Goal: Information Seeking & Learning: Learn about a topic

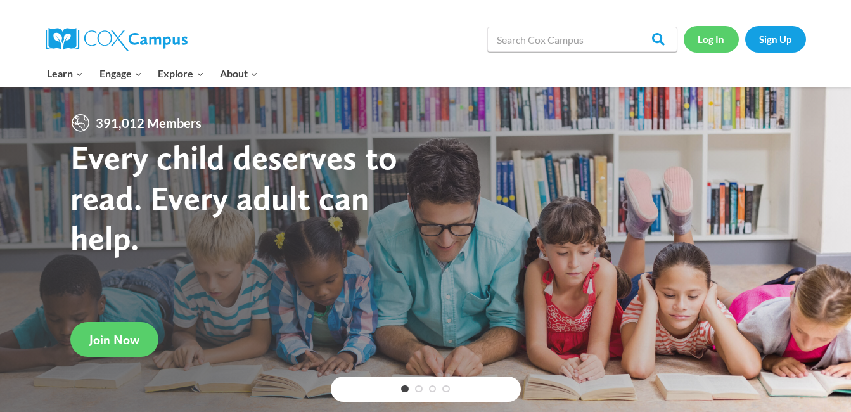
click at [729, 46] on link "Log In" at bounding box center [711, 39] width 55 height 26
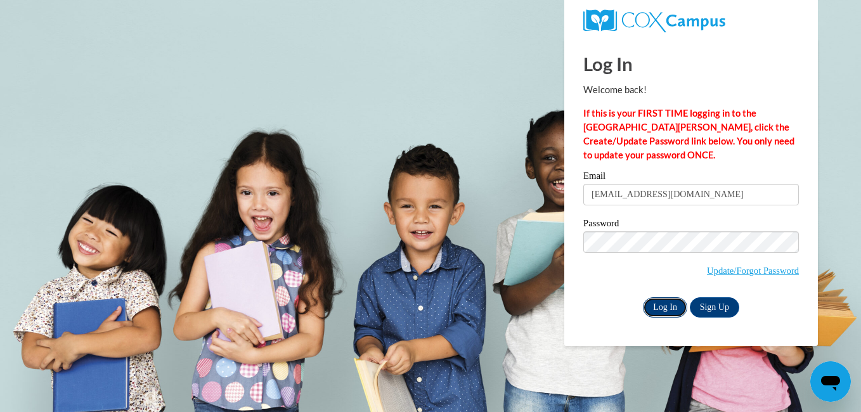
click at [658, 312] on input "Log In" at bounding box center [665, 307] width 44 height 20
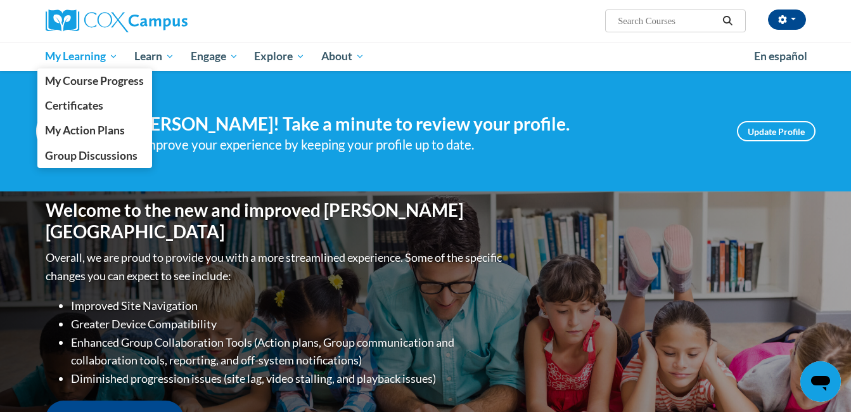
click at [98, 51] on span "My Learning" at bounding box center [81, 56] width 73 height 15
click at [119, 87] on span "My Course Progress" at bounding box center [94, 80] width 99 height 13
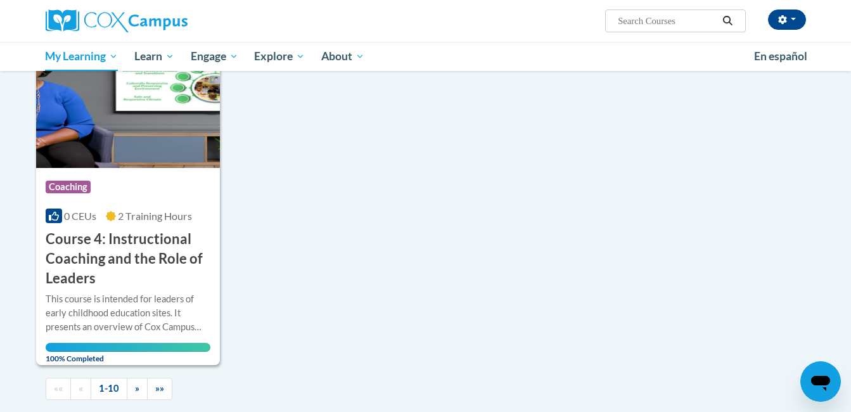
scroll to position [1282, 0]
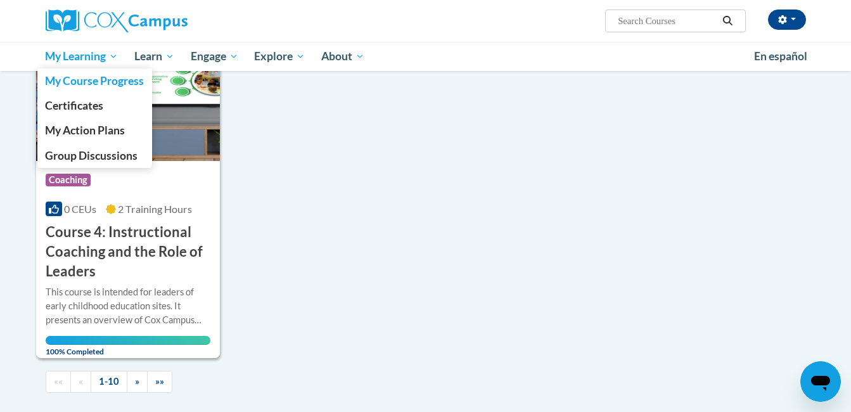
click at [104, 59] on span "My Learning" at bounding box center [81, 56] width 73 height 15
click at [115, 87] on span "My Course Progress" at bounding box center [94, 80] width 99 height 13
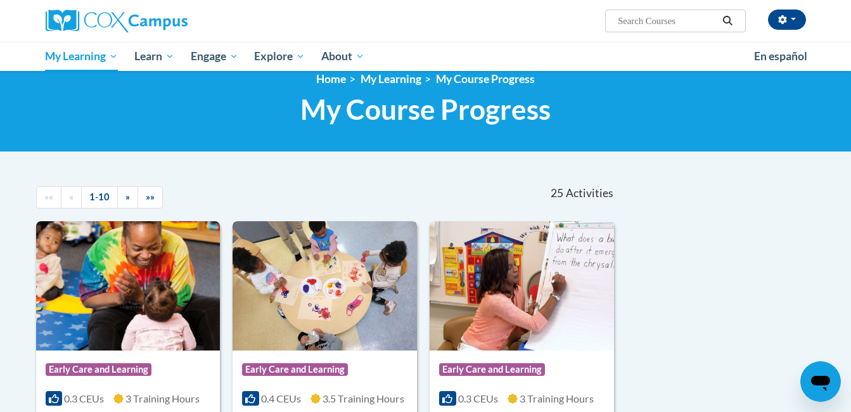
click at [347, 305] on img at bounding box center [325, 285] width 184 height 129
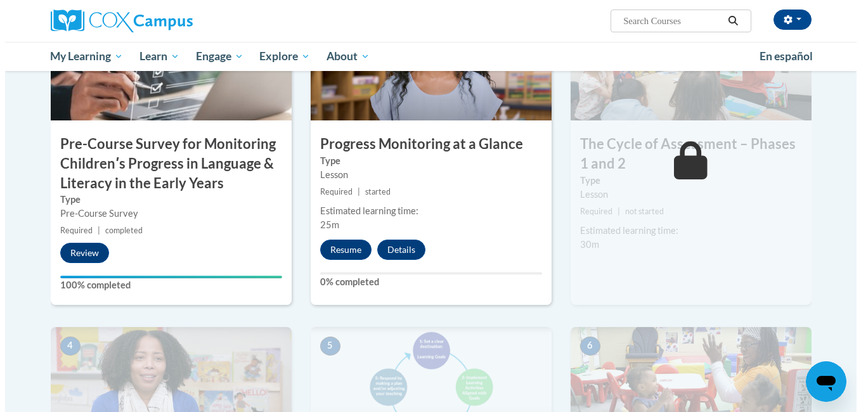
scroll to position [361, 0]
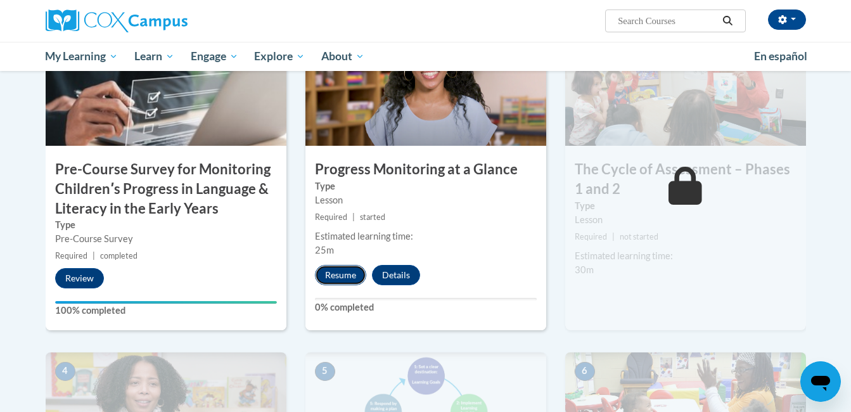
click at [342, 271] on button "Resume" at bounding box center [340, 275] width 51 height 20
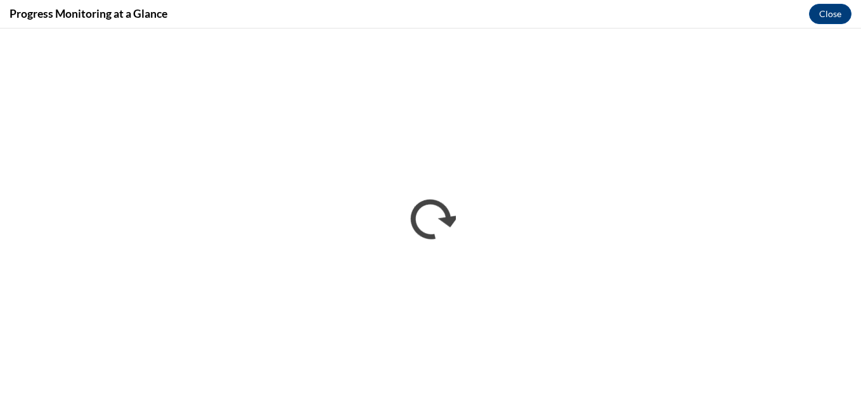
scroll to position [0, 0]
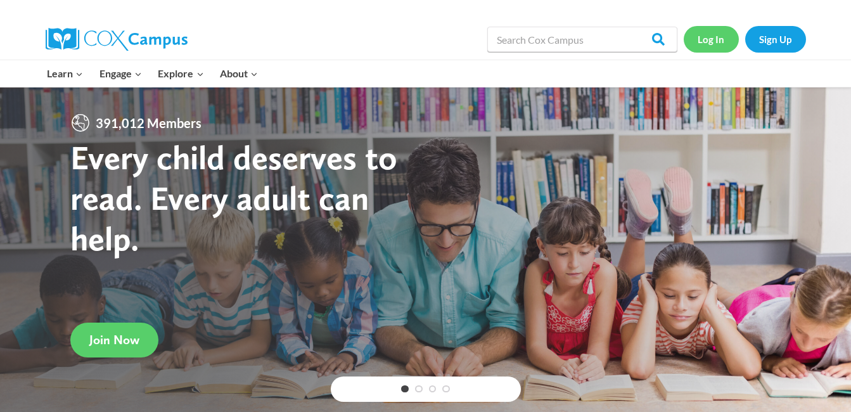
click at [712, 37] on link "Log In" at bounding box center [711, 39] width 55 height 26
click at [705, 22] on div "Log In Sign Up" at bounding box center [745, 39] width 122 height 41
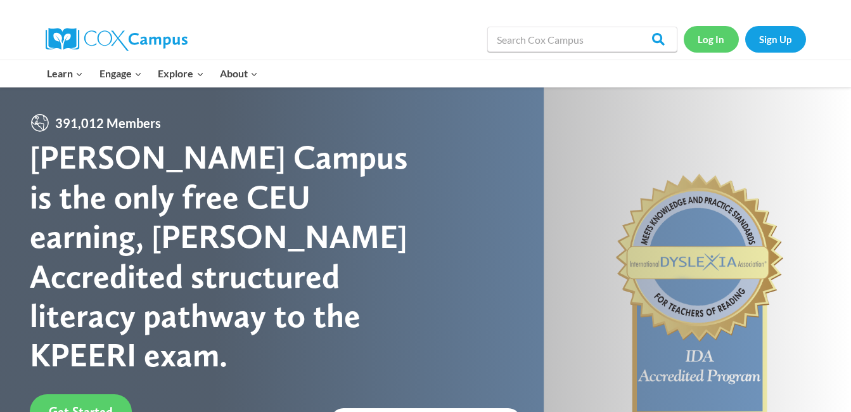
click at [714, 32] on link "Log In" at bounding box center [711, 39] width 55 height 26
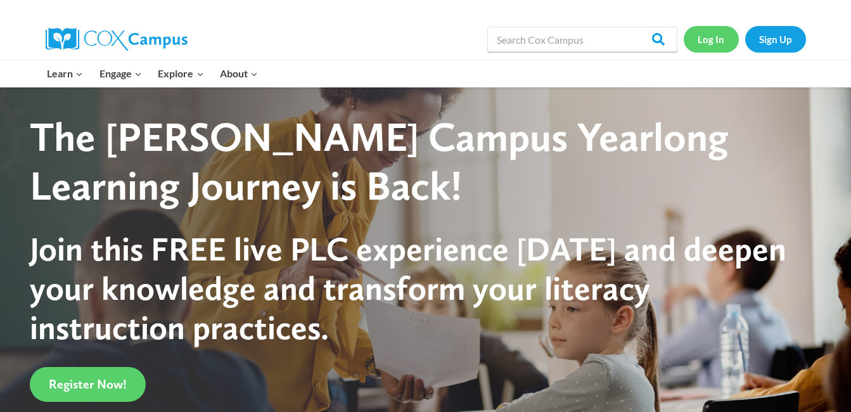
click at [705, 30] on link "Log In" at bounding box center [711, 39] width 55 height 26
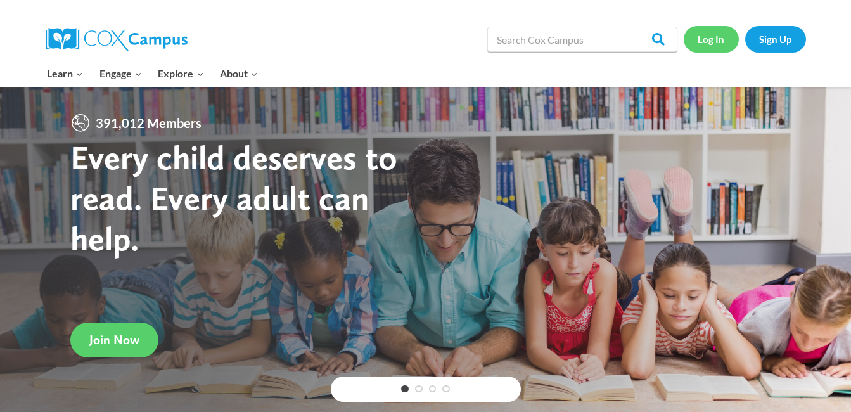
click at [714, 43] on link "Log In" at bounding box center [711, 39] width 55 height 26
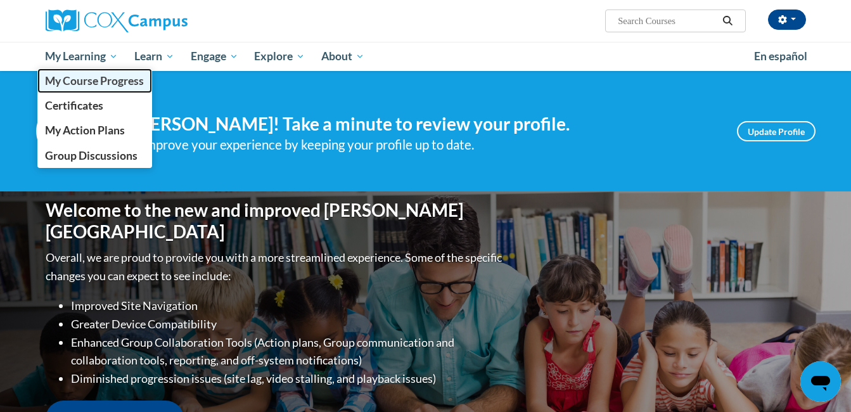
click at [74, 81] on span "My Course Progress" at bounding box center [94, 80] width 99 height 13
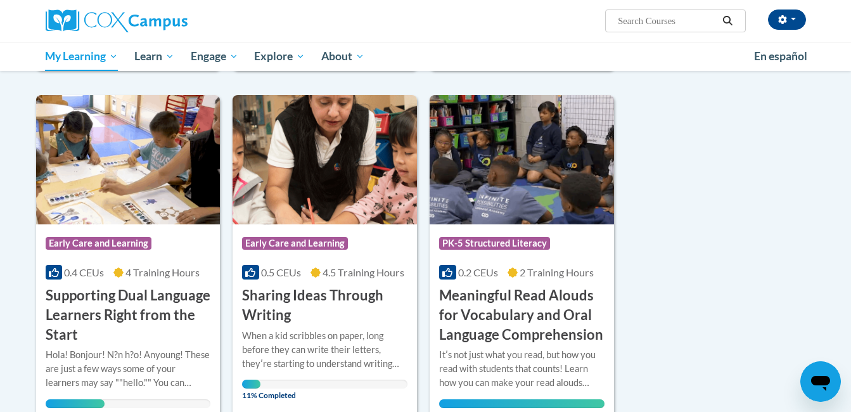
scroll to position [872, 0]
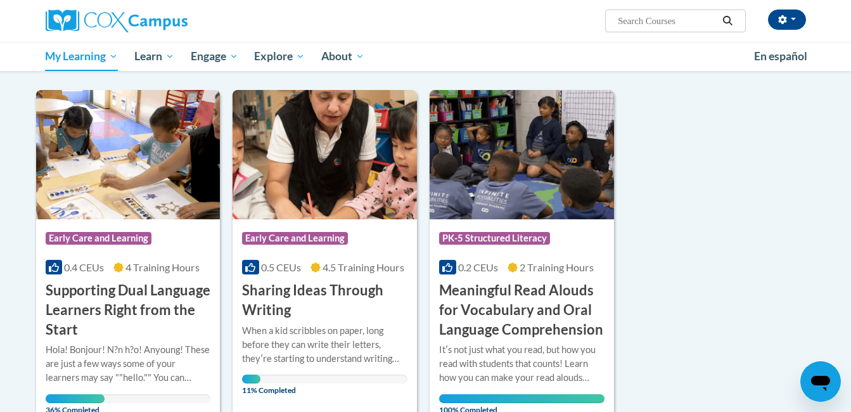
click at [127, 316] on h3 "Supporting Dual Language Learners Right from the Start" at bounding box center [128, 310] width 165 height 58
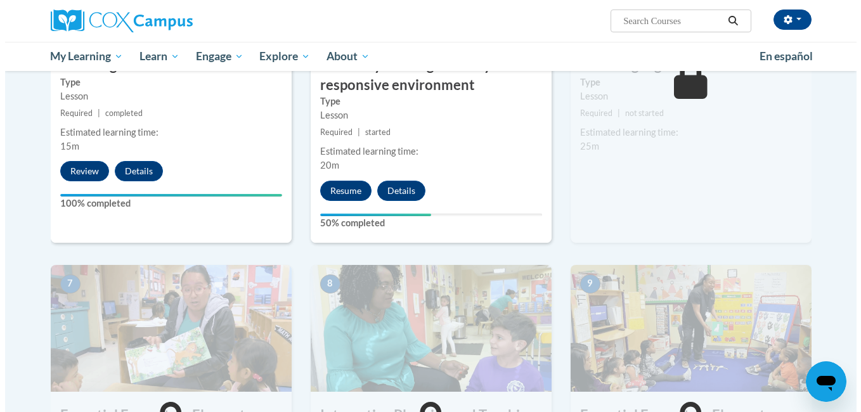
scroll to position [831, 0]
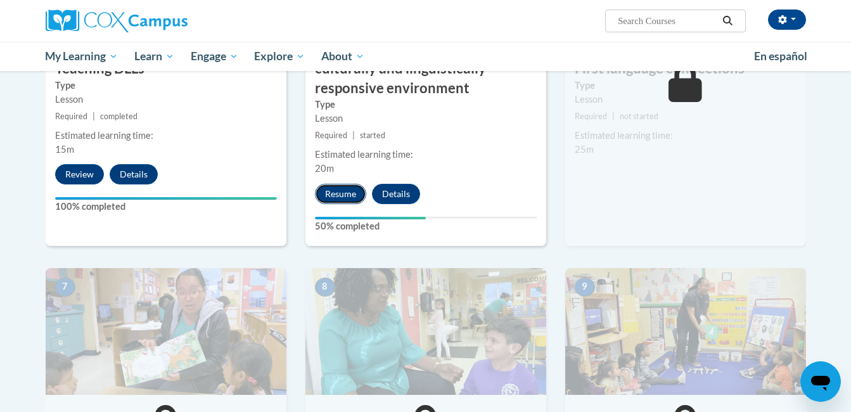
click at [335, 199] on button "Resume" at bounding box center [340, 194] width 51 height 20
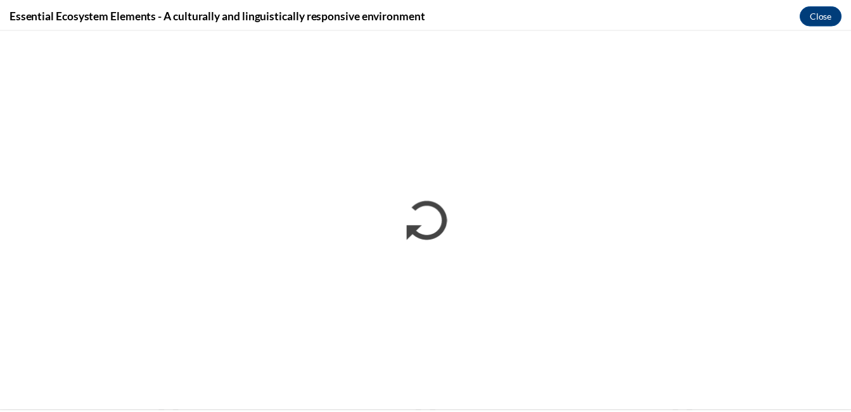
scroll to position [0, 0]
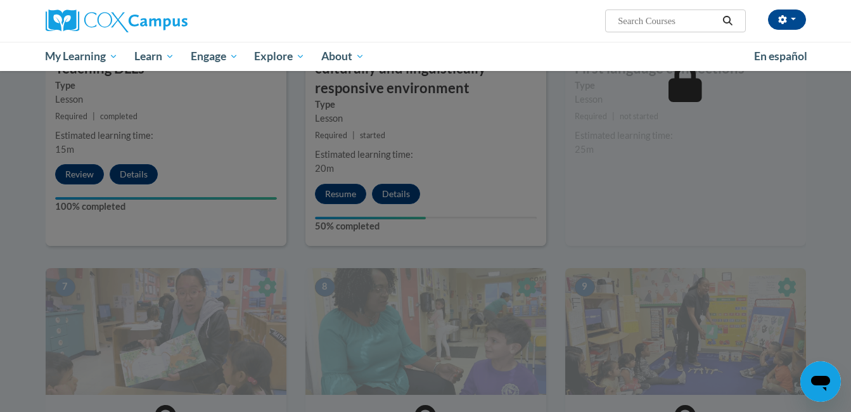
click at [335, 196] on div at bounding box center [425, 206] width 851 height 412
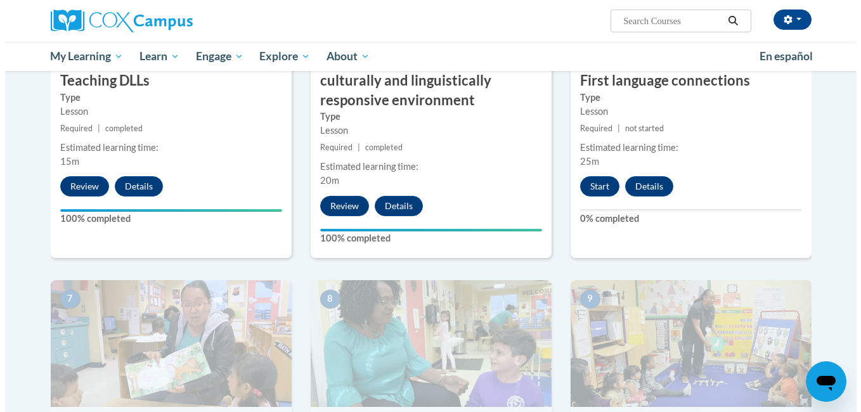
scroll to position [807, 0]
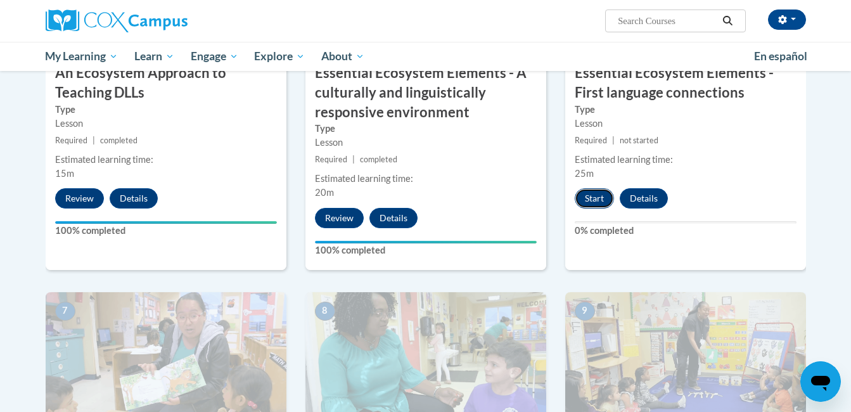
click at [595, 206] on button "Start" at bounding box center [594, 198] width 39 height 20
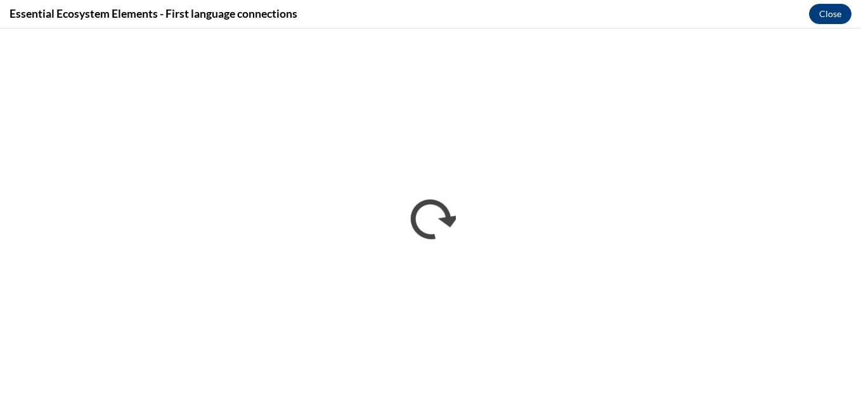
scroll to position [0, 0]
